Goal: Complete application form

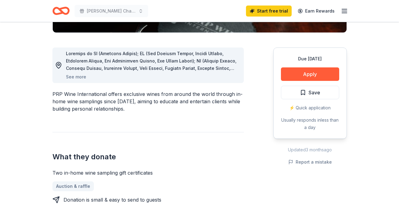
scroll to position [153, 0]
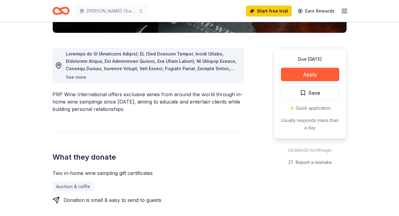
click at [81, 78] on button "See more" at bounding box center [76, 77] width 20 height 7
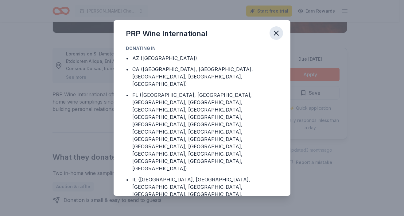
click at [275, 34] on icon "button" at bounding box center [276, 33] width 4 height 4
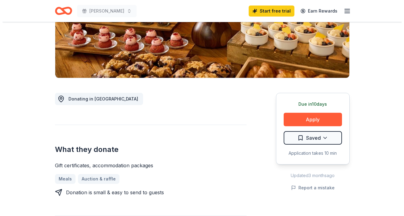
scroll to position [123, 0]
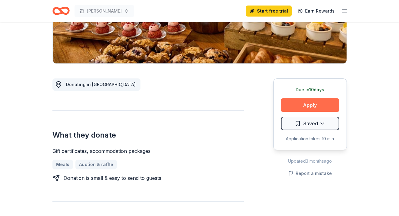
click at [318, 106] on button "Apply" at bounding box center [310, 104] width 58 height 13
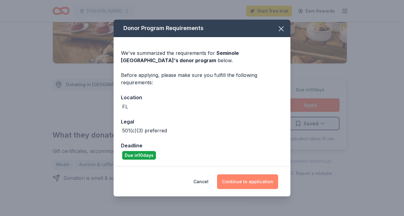
click at [247, 180] on button "Continue to application" at bounding box center [247, 182] width 61 height 15
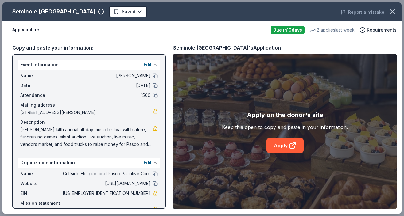
click at [153, 63] on button at bounding box center [155, 64] width 5 height 5
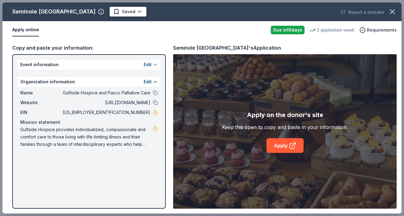
click at [153, 65] on button at bounding box center [155, 64] width 5 height 5
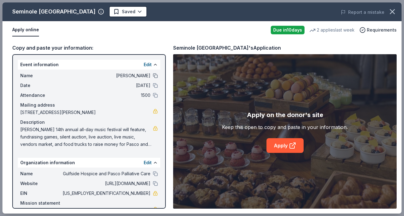
click at [153, 75] on button at bounding box center [155, 75] width 5 height 5
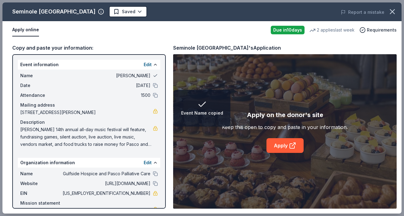
click at [153, 75] on button at bounding box center [155, 75] width 5 height 5
drag, startPoint x: 25, startPoint y: 77, endPoint x: 96, endPoint y: 77, distance: 70.2
click at [30, 77] on span "Name" at bounding box center [40, 75] width 41 height 7
drag, startPoint x: 116, startPoint y: 77, endPoint x: 133, endPoint y: 77, distance: 16.3
click at [119, 77] on span "Paulie Palooza" at bounding box center [105, 75] width 89 height 7
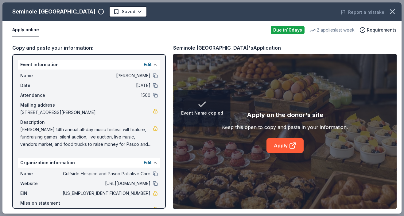
drag, startPoint x: 133, startPoint y: 77, endPoint x: 148, endPoint y: 67, distance: 18.1
click at [134, 77] on span "Paulie Palooza" at bounding box center [105, 75] width 89 height 7
click at [153, 65] on button at bounding box center [155, 64] width 5 height 5
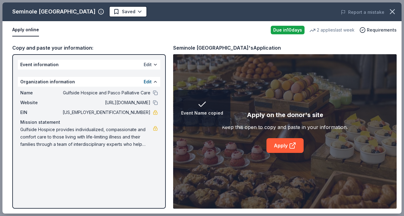
click at [151, 64] on button "Edit" at bounding box center [148, 64] width 8 height 7
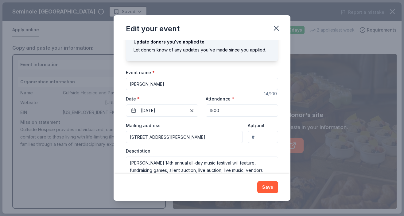
scroll to position [0, 0]
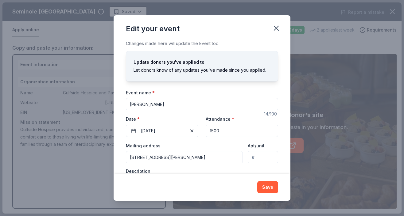
drag, startPoint x: 156, startPoint y: 107, endPoint x: 111, endPoint y: 107, distance: 45.1
click at [111, 107] on div "Edit your event Changes made here will update the Event too. Update donors you'…" at bounding box center [202, 108] width 404 height 216
type input "[PERSON_NAME] Charity Fashion Show"
click at [190, 129] on span "button" at bounding box center [191, 130] width 7 height 7
click at [178, 132] on button "Pick a date" at bounding box center [162, 131] width 72 height 12
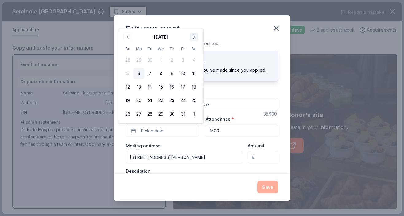
click at [194, 37] on button "Go to next month" at bounding box center [194, 37] width 9 height 9
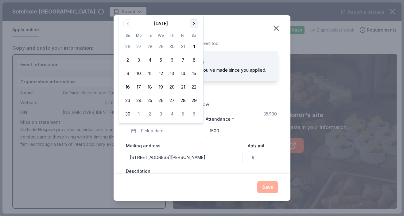
click at [193, 26] on button "Go to next month" at bounding box center [194, 23] width 9 height 9
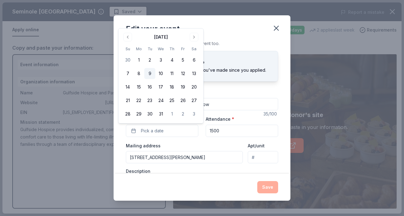
click at [148, 75] on button "9" at bounding box center [149, 73] width 11 height 11
click at [230, 130] on input "1500" at bounding box center [242, 131] width 72 height 12
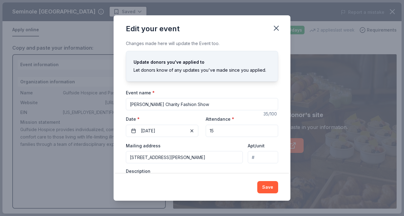
type input "1"
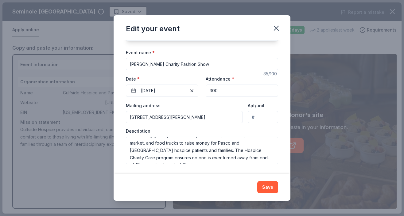
scroll to position [22, 0]
type input "300"
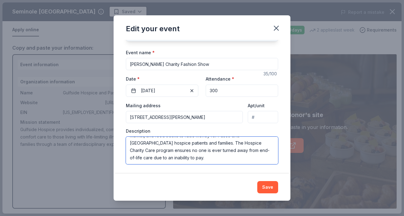
scroll to position [0, 0]
drag, startPoint x: 221, startPoint y: 161, endPoint x: 35, endPoint y: 130, distance: 187.8
click at [36, 131] on div "Edit your event Changes made here will update the Event too. Update donors you'…" at bounding box center [202, 108] width 404 height 216
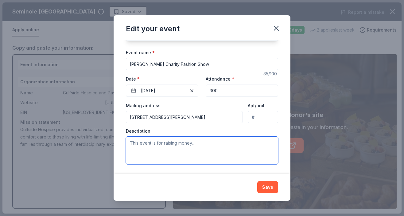
click at [214, 153] on textarea at bounding box center [202, 151] width 152 height 28
paste textarea "The Candace Glewen Charity Fashion Show is a fun filled afternoon of fashion, b…"
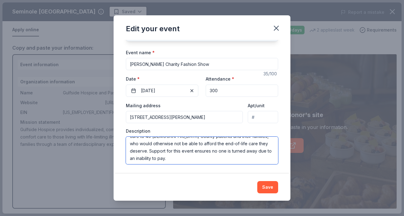
scroll to position [52, 0]
type textarea "The Candace Glewen Charity Fashion Show is a fun filled afternoon of fashion, b…"
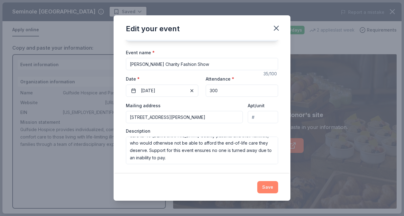
click at [261, 186] on button "Save" at bounding box center [267, 187] width 21 height 12
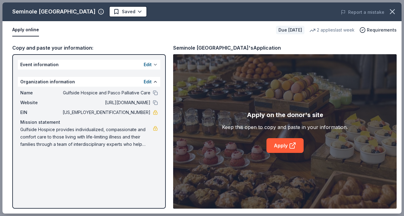
click at [154, 64] on button at bounding box center [155, 64] width 5 height 5
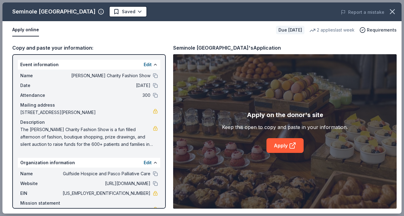
scroll to position [28, 0]
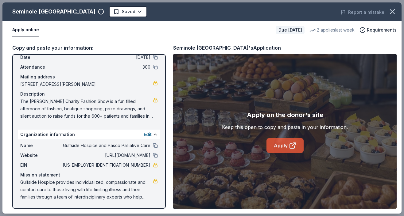
click at [286, 144] on link "Apply" at bounding box center [284, 145] width 37 height 15
